Goal: Navigation & Orientation: Find specific page/section

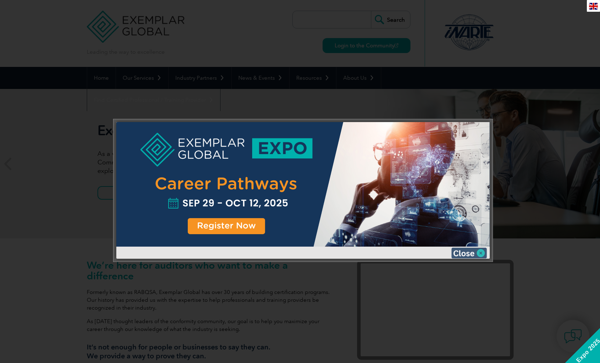
click at [464, 252] on img at bounding box center [469, 252] width 36 height 11
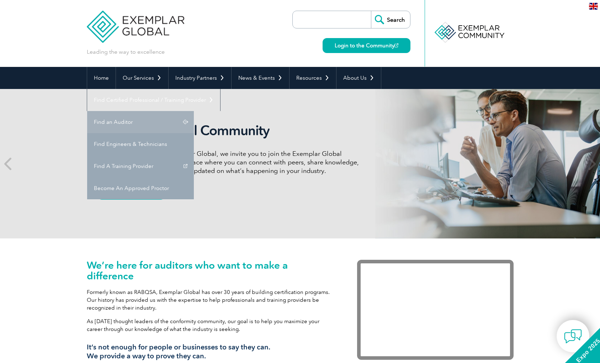
click at [194, 111] on link "Find an Auditor" at bounding box center [140, 122] width 107 height 22
